Goal: Task Accomplishment & Management: Manage account settings

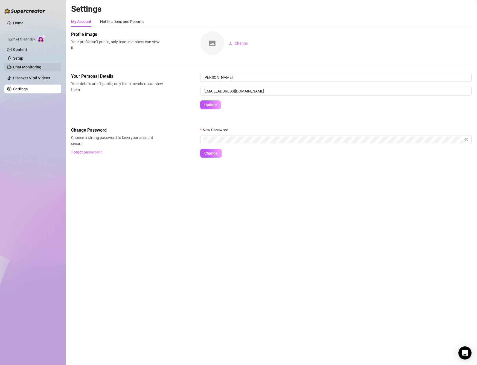
click at [33, 65] on link "Chat Monitoring" at bounding box center [27, 67] width 28 height 4
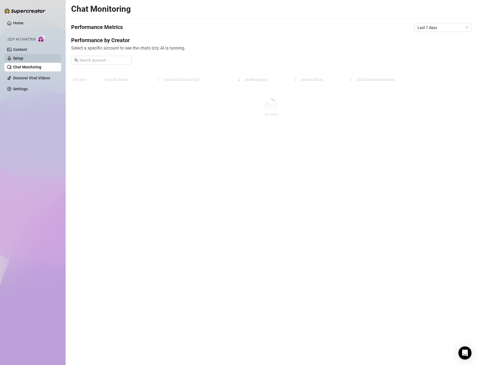
click at [23, 60] on link "Setup" at bounding box center [18, 58] width 10 height 4
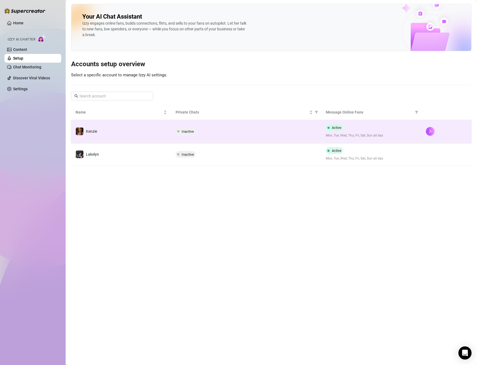
click at [404, 131] on div "Active Mon, Tue, Wed, Thu, Fri, Sat, Sun all day" at bounding box center [371, 131] width 91 height 14
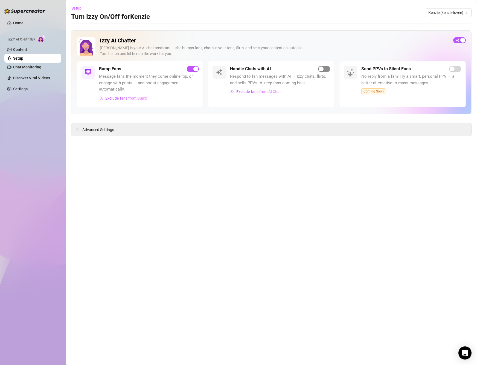
click at [324, 69] on span "button" at bounding box center [324, 69] width 12 height 6
click at [434, 14] on span "Kenzie (kenziielovee)" at bounding box center [448, 12] width 40 height 8
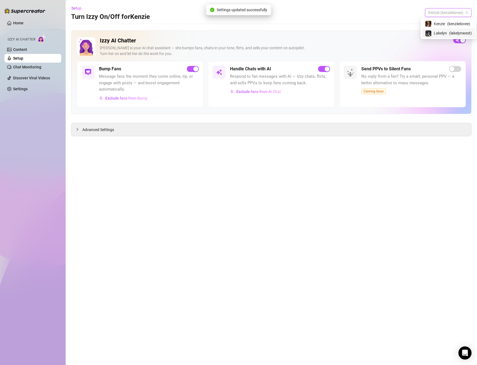
click at [447, 31] on div "Lakelyn ( [GEOGRAPHIC_DATA] )" at bounding box center [448, 33] width 47 height 7
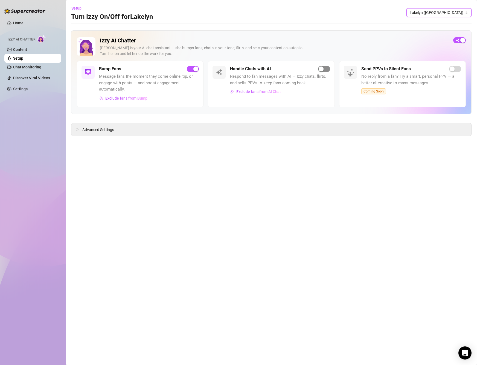
click at [327, 69] on span "button" at bounding box center [324, 69] width 12 height 6
drag, startPoint x: 356, startPoint y: 168, endPoint x: 345, endPoint y: 167, distance: 11.5
click at [356, 168] on main "Setup Turn Izzy On/Off for [GEOGRAPHIC_DATA] ([GEOGRAPHIC_DATA]) Izzy AI Chatte…" at bounding box center [271, 182] width 411 height 365
